Goal: Navigation & Orientation: Find specific page/section

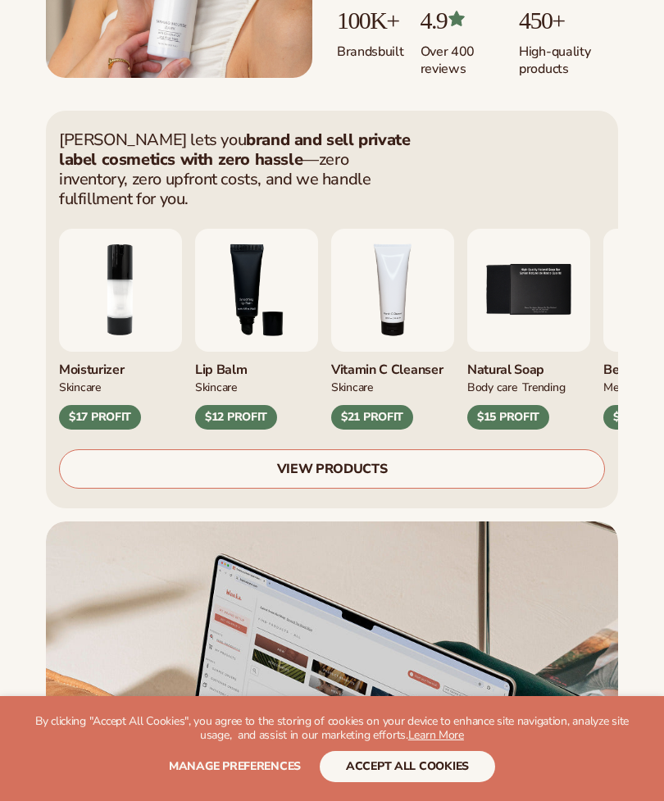
scroll to position [525, 0]
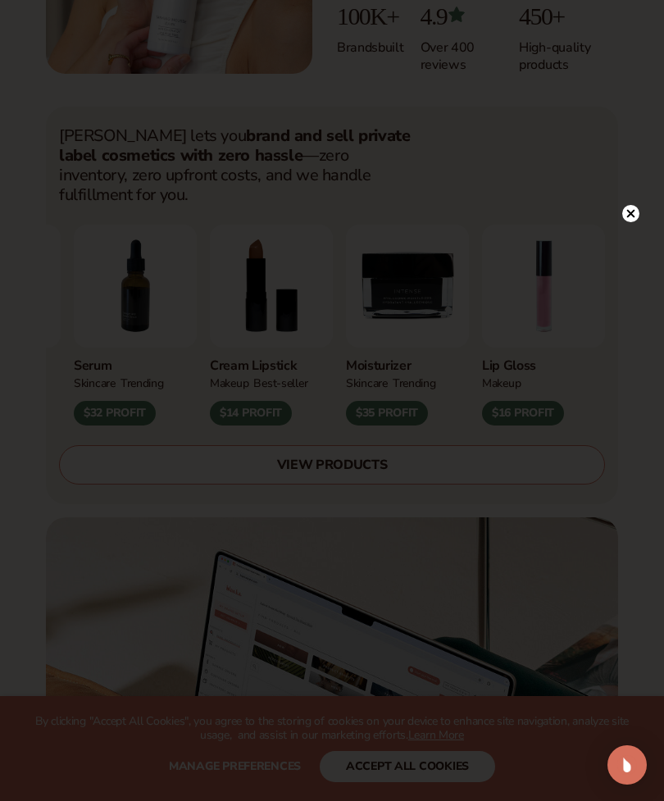
click at [625, 222] on circle at bounding box center [630, 213] width 17 height 17
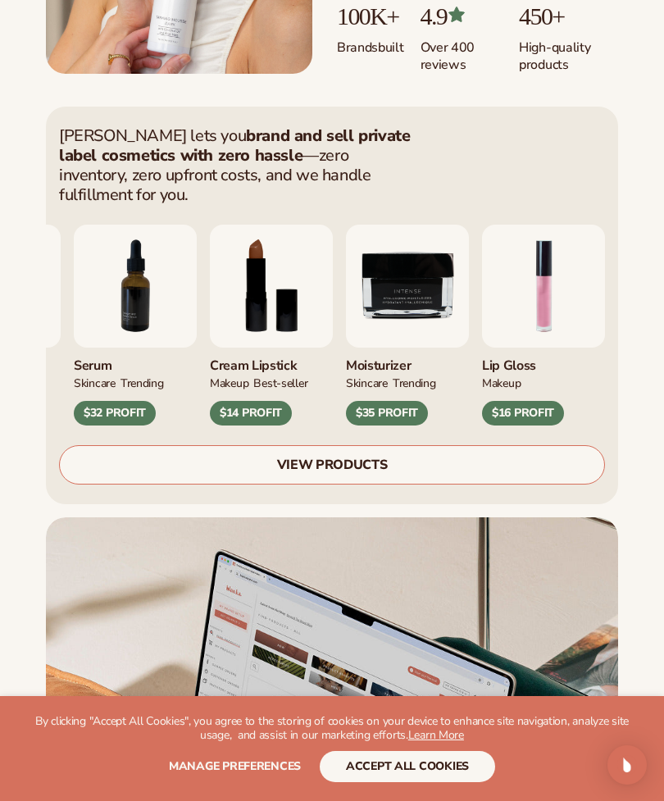
click at [632, 233] on div "Blanka lets you brand and sell private label cosmetics with zero hassle —zero i…" at bounding box center [332, 587] width 664 height 988
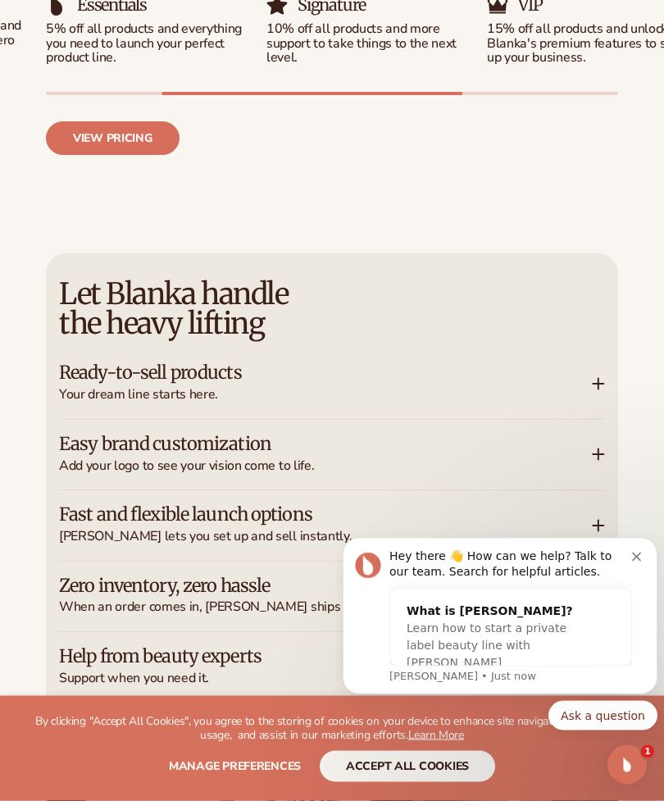
scroll to position [2302, 0]
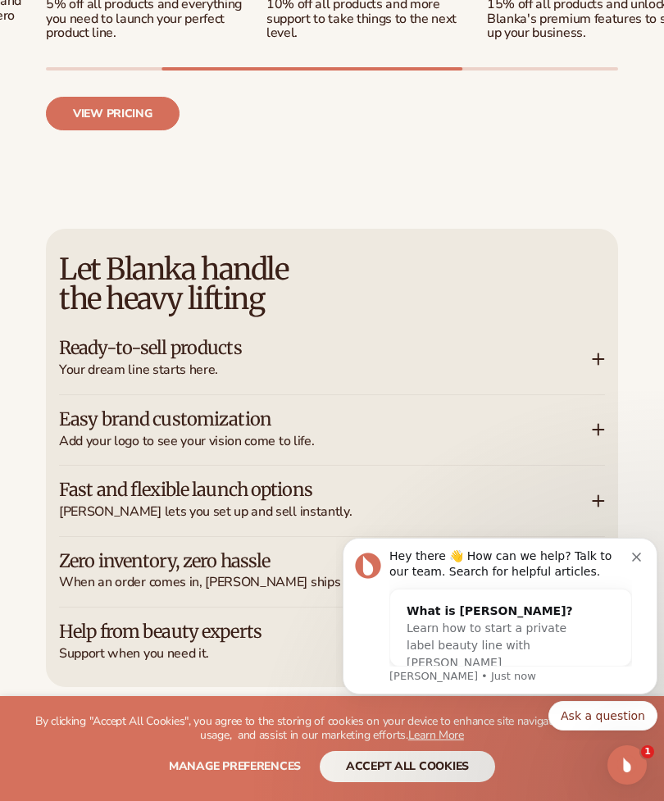
click at [641, 558] on button "Dismiss notification" at bounding box center [638, 554] width 13 height 13
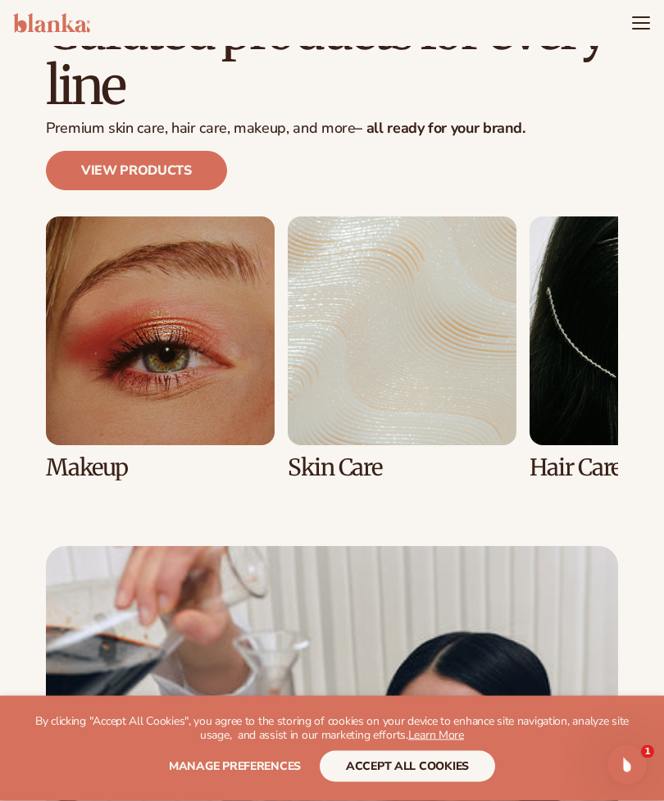
scroll to position [4094, 0]
click at [572, 352] on link "3 / 8" at bounding box center [643, 348] width 229 height 264
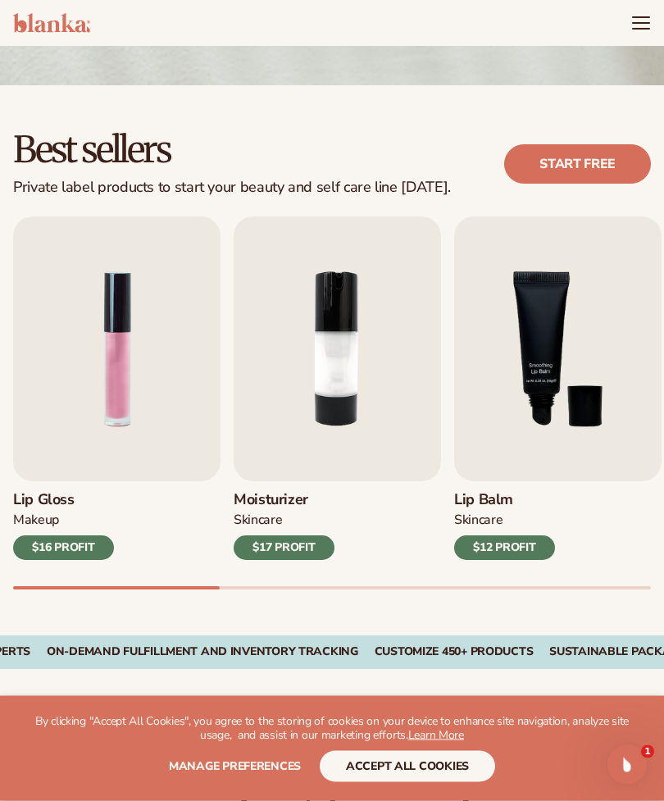
scroll to position [348, 0]
